Goal: Task Accomplishment & Management: Use online tool/utility

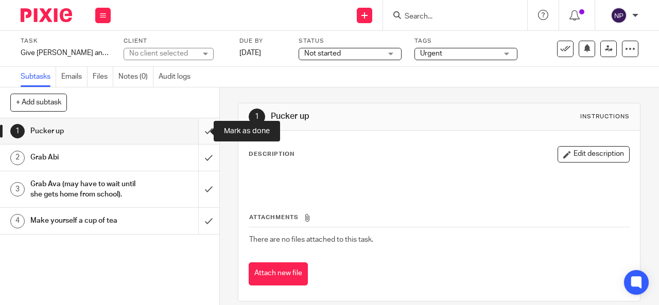
click at [200, 132] on input "submit" at bounding box center [109, 131] width 219 height 26
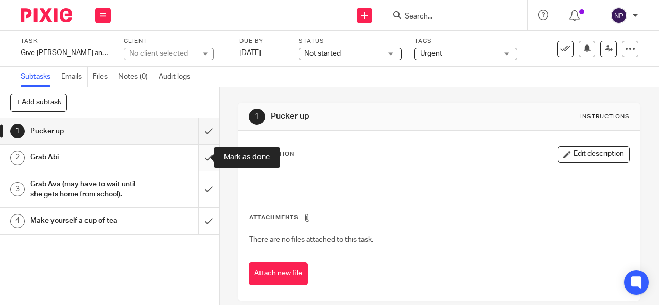
click at [197, 146] on input "submit" at bounding box center [109, 158] width 219 height 26
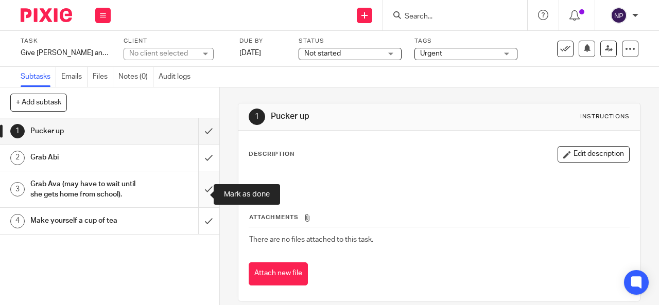
click at [195, 186] on input "submit" at bounding box center [109, 189] width 219 height 37
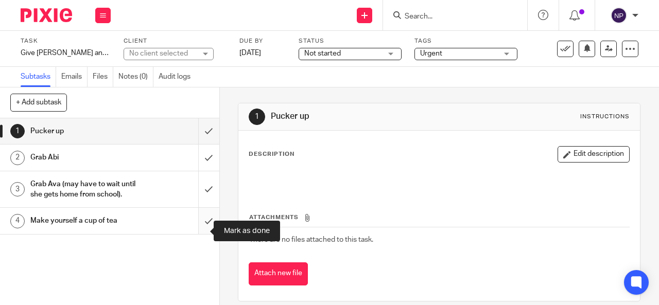
click at [193, 221] on input "submit" at bounding box center [109, 221] width 219 height 26
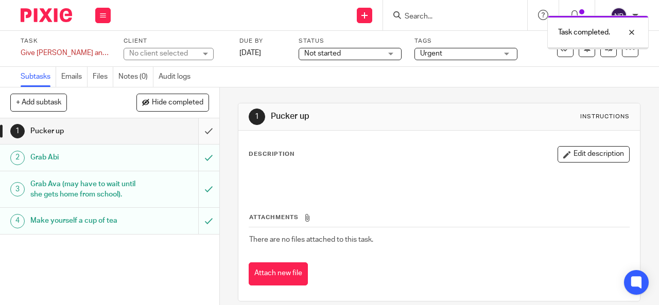
click at [192, 132] on input "submit" at bounding box center [109, 131] width 219 height 26
